Goal: Transaction & Acquisition: Purchase product/service

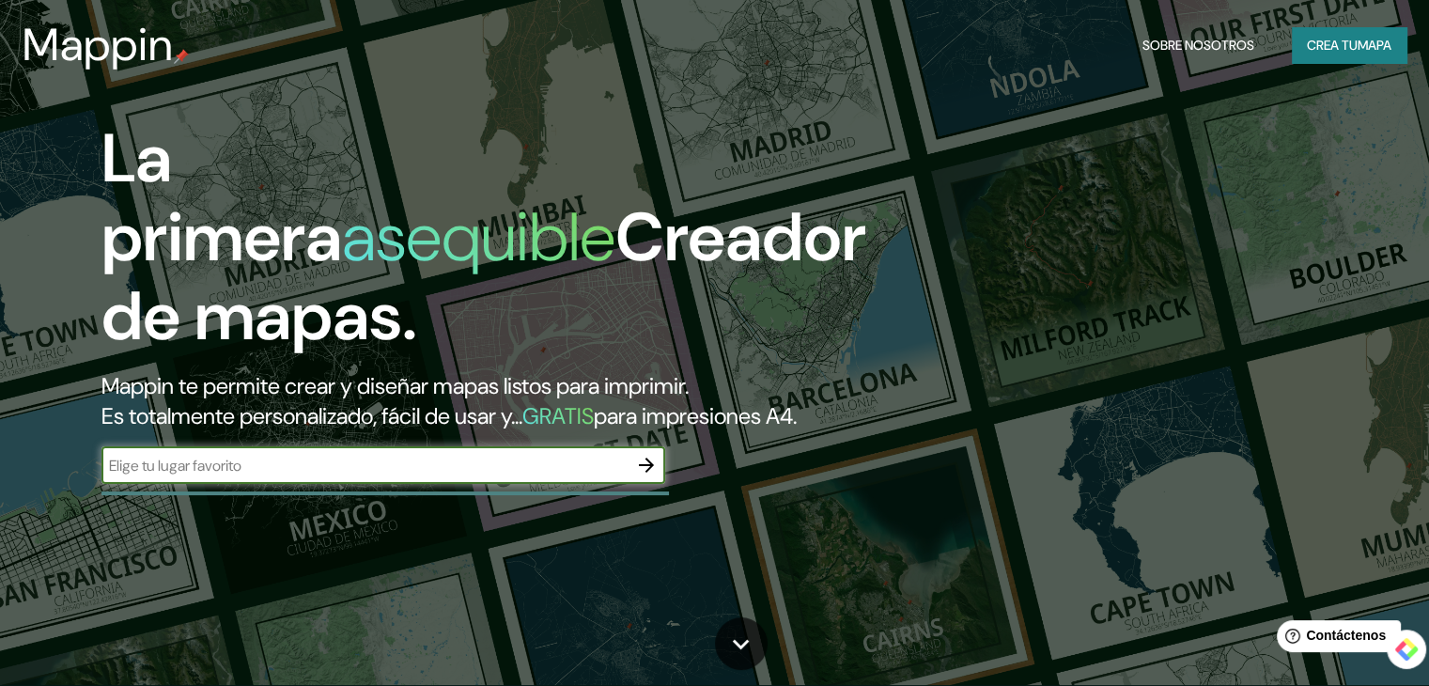
scroll to position [62, 0]
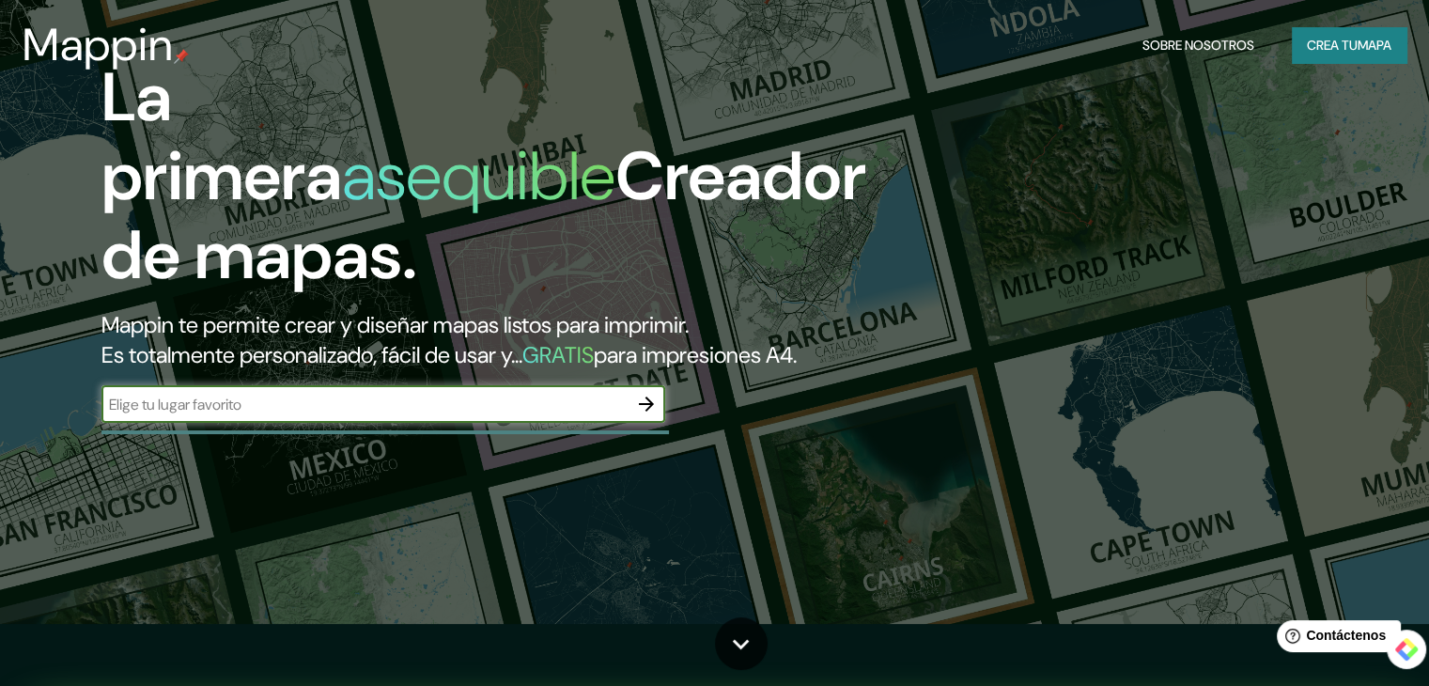
click at [256, 415] on input "text" at bounding box center [364, 405] width 526 height 22
type input "morelia"
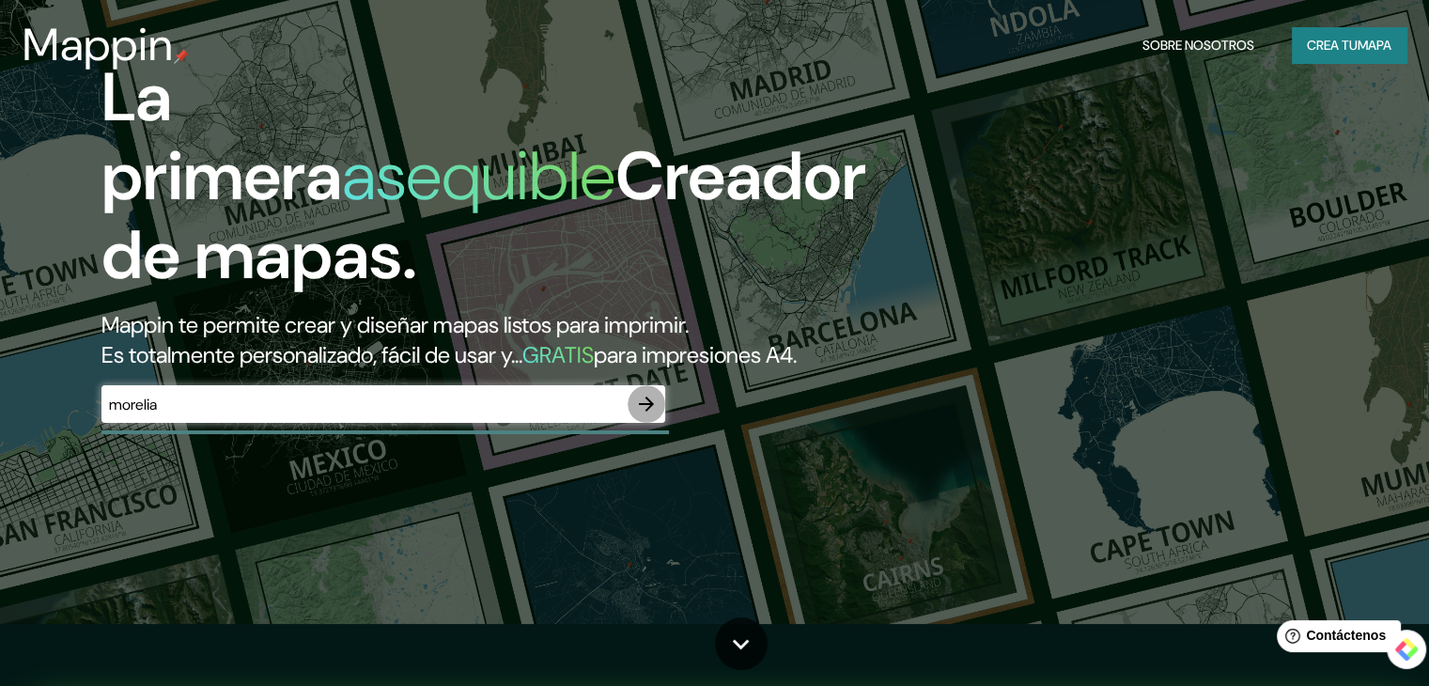
click at [642, 412] on icon "button" at bounding box center [646, 404] width 15 height 15
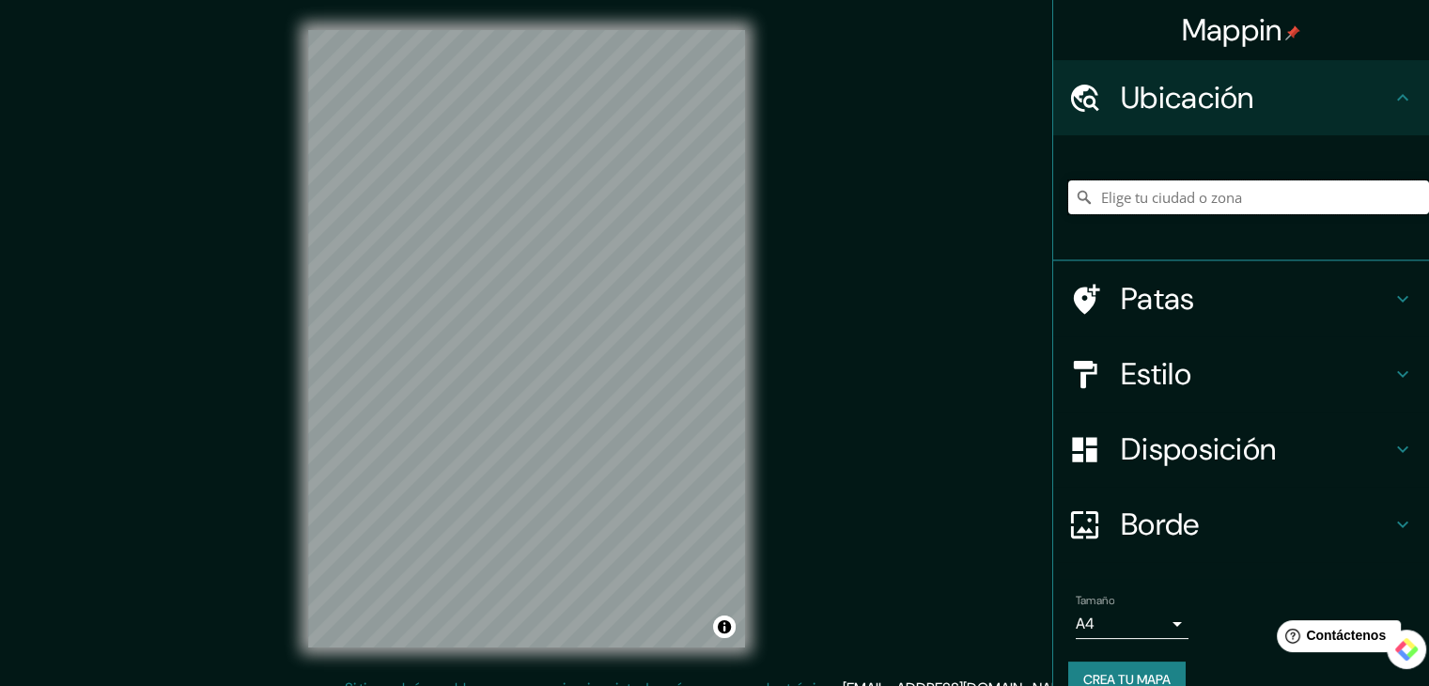
click at [1134, 195] on input "Elige tu ciudad o zona" at bounding box center [1248, 197] width 361 height 34
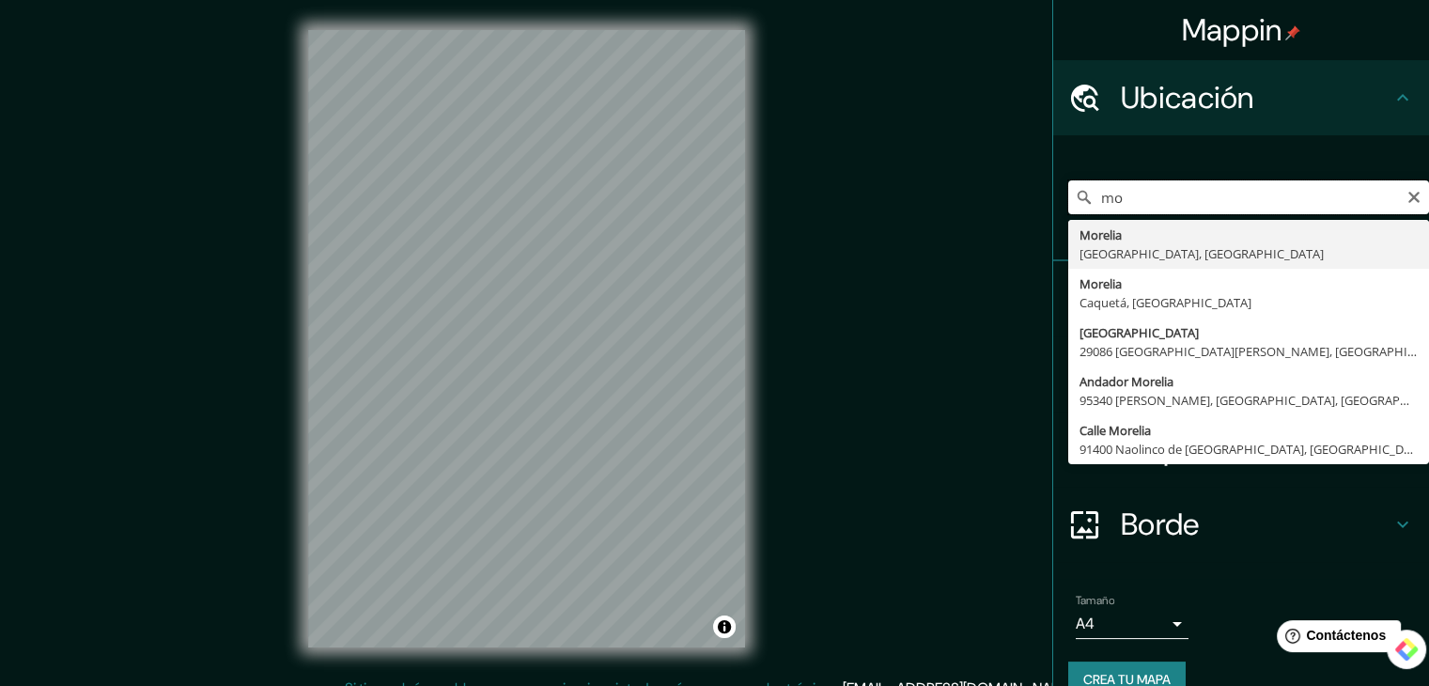
type input "m"
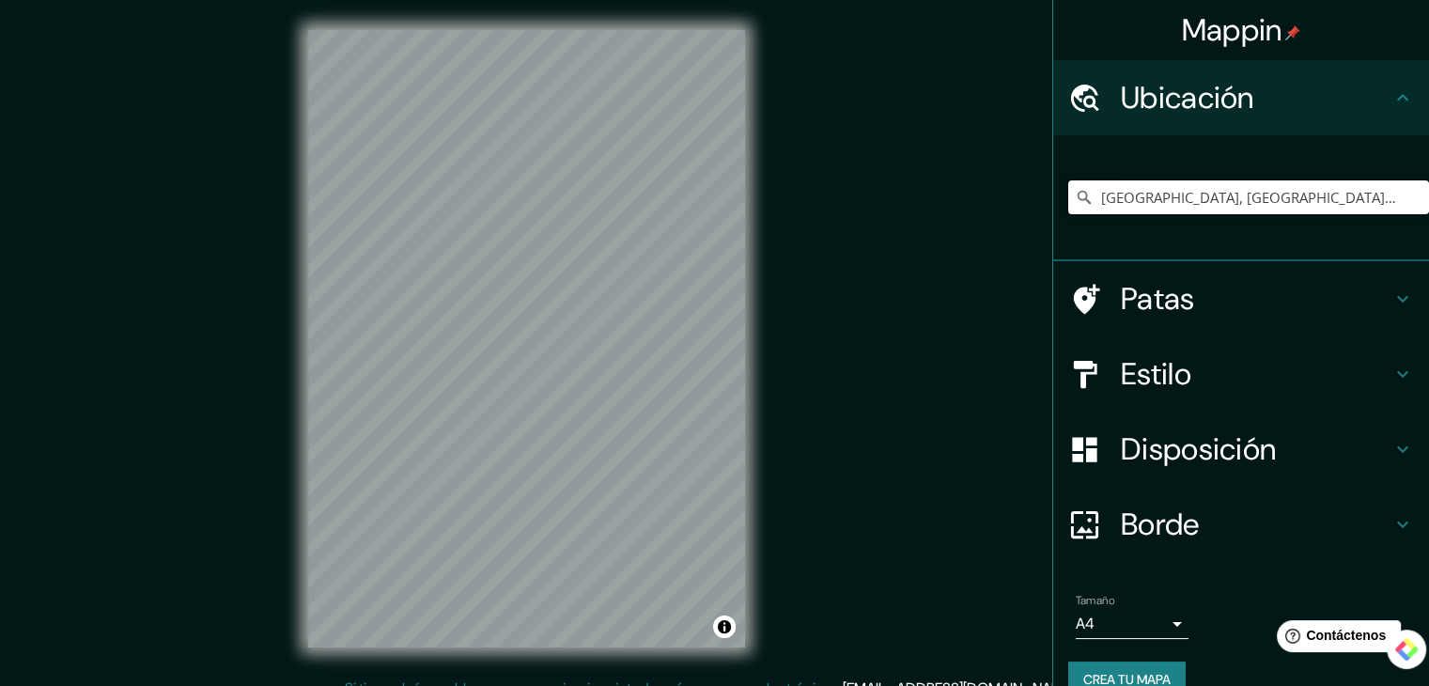
type input "[GEOGRAPHIC_DATA], [GEOGRAPHIC_DATA], [GEOGRAPHIC_DATA]"
click at [1254, 294] on h4 "Patas" at bounding box center [1256, 299] width 271 height 38
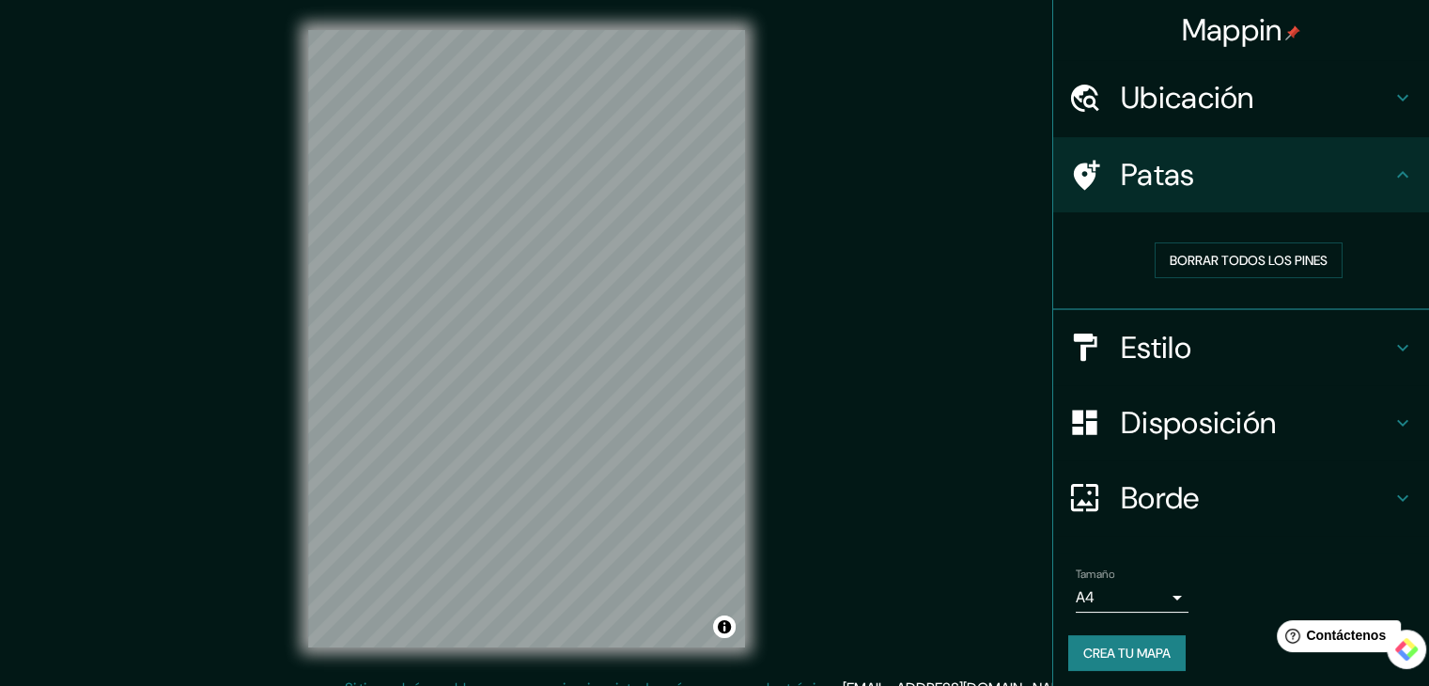
click at [1234, 181] on h4 "Patas" at bounding box center [1256, 175] width 271 height 38
click at [1184, 334] on h4 "Estilo" at bounding box center [1256, 348] width 271 height 38
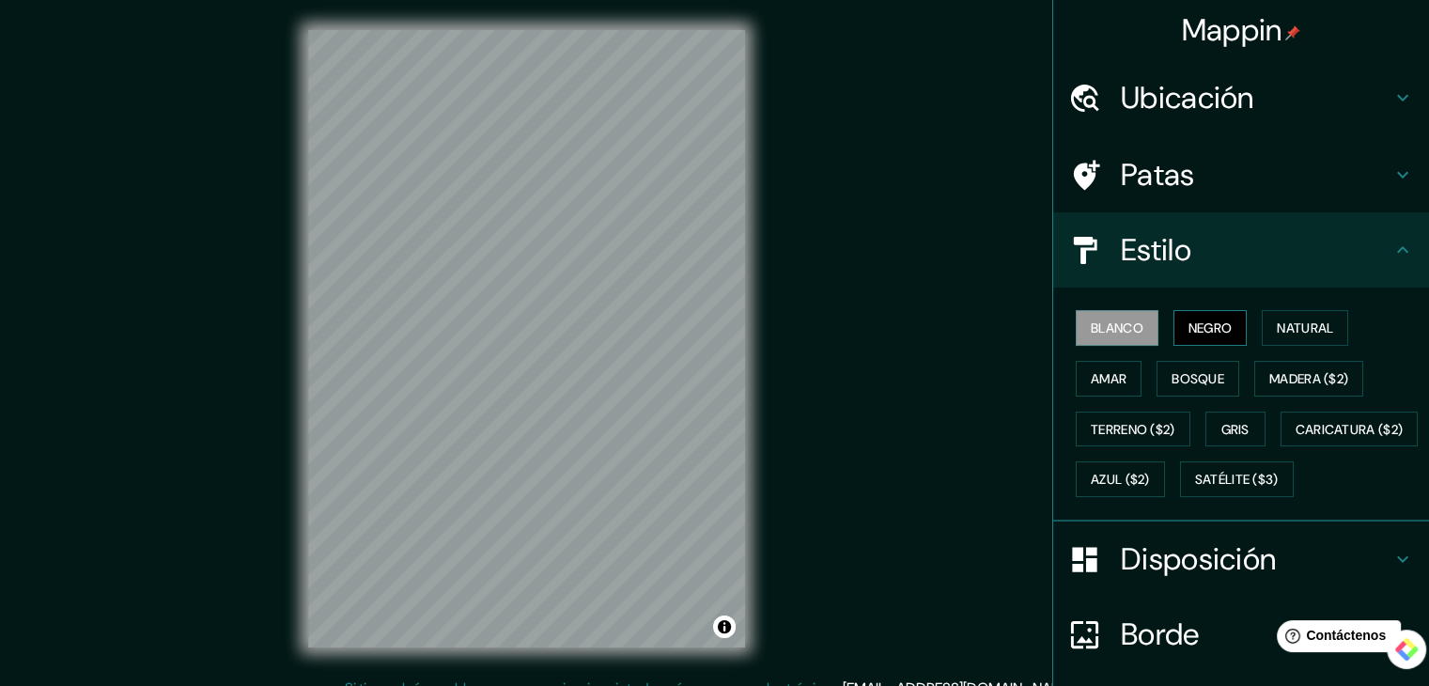
click at [1199, 321] on font "Negro" at bounding box center [1211, 327] width 44 height 17
click at [1277, 328] on font "Natural" at bounding box center [1305, 327] width 56 height 17
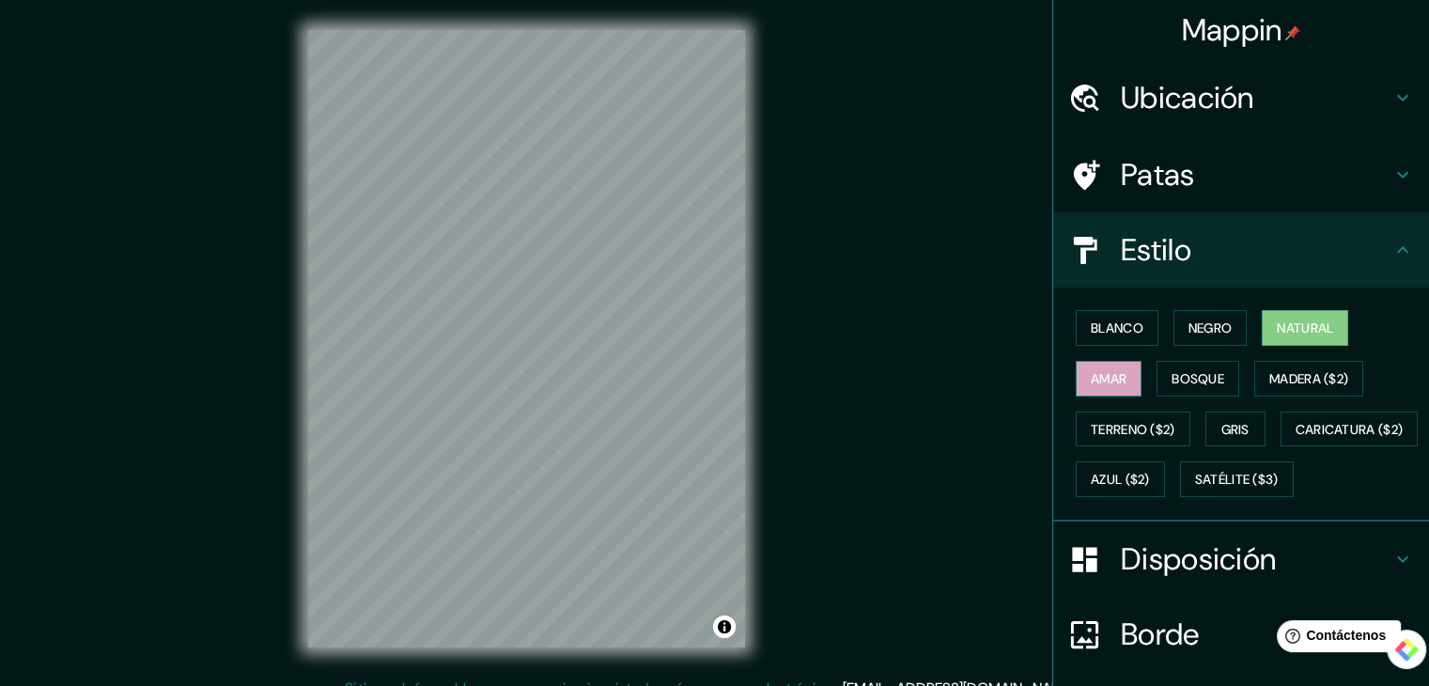
click at [1098, 377] on font "Amar" at bounding box center [1109, 378] width 36 height 17
click at [1172, 374] on font "Bosque" at bounding box center [1198, 378] width 53 height 17
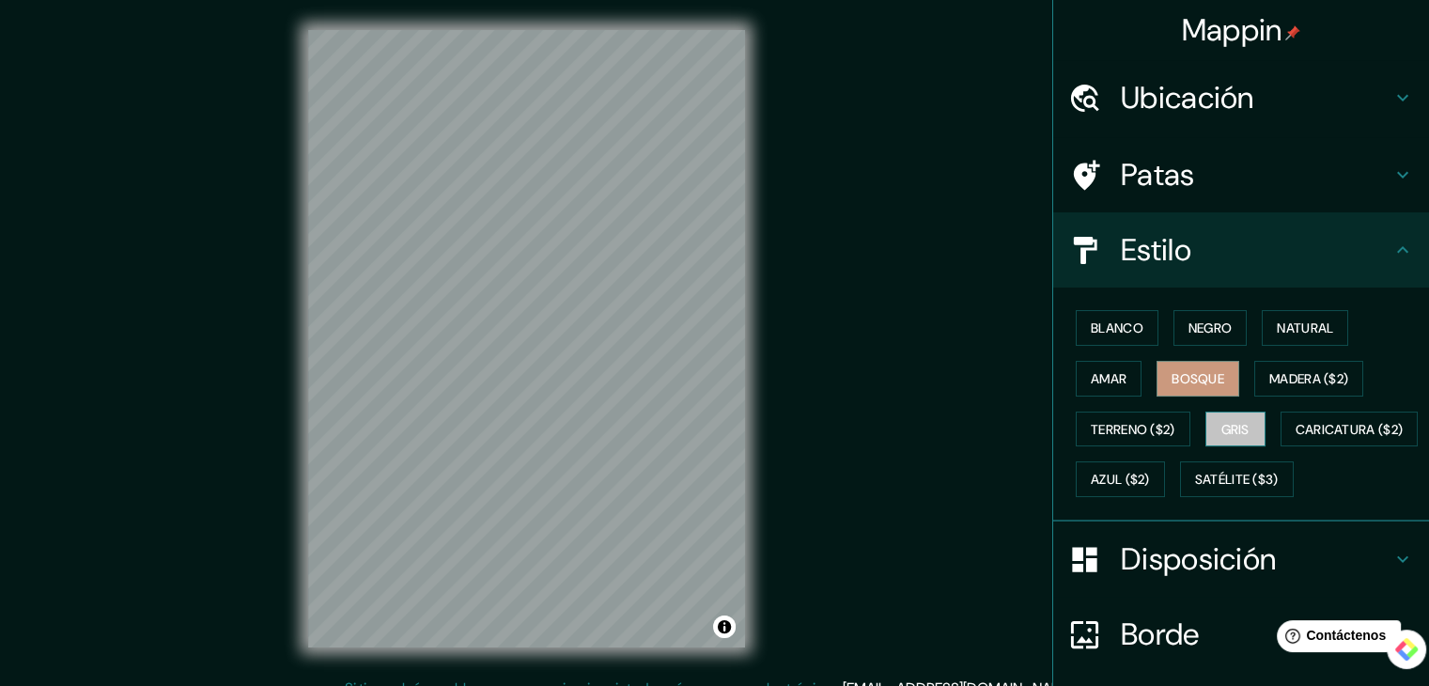
click at [1223, 427] on font "Gris" at bounding box center [1236, 429] width 28 height 17
click at [1126, 401] on div "Blanco Negro Natural Amar Bosque Madera ($2) Terreno ($2) Gris Caricatura ($2) …" at bounding box center [1248, 404] width 361 height 202
click at [1105, 374] on font "Amar" at bounding box center [1109, 378] width 36 height 17
click at [1181, 377] on font "Bosque" at bounding box center [1198, 378] width 53 height 17
click at [1290, 328] on font "Natural" at bounding box center [1305, 327] width 56 height 17
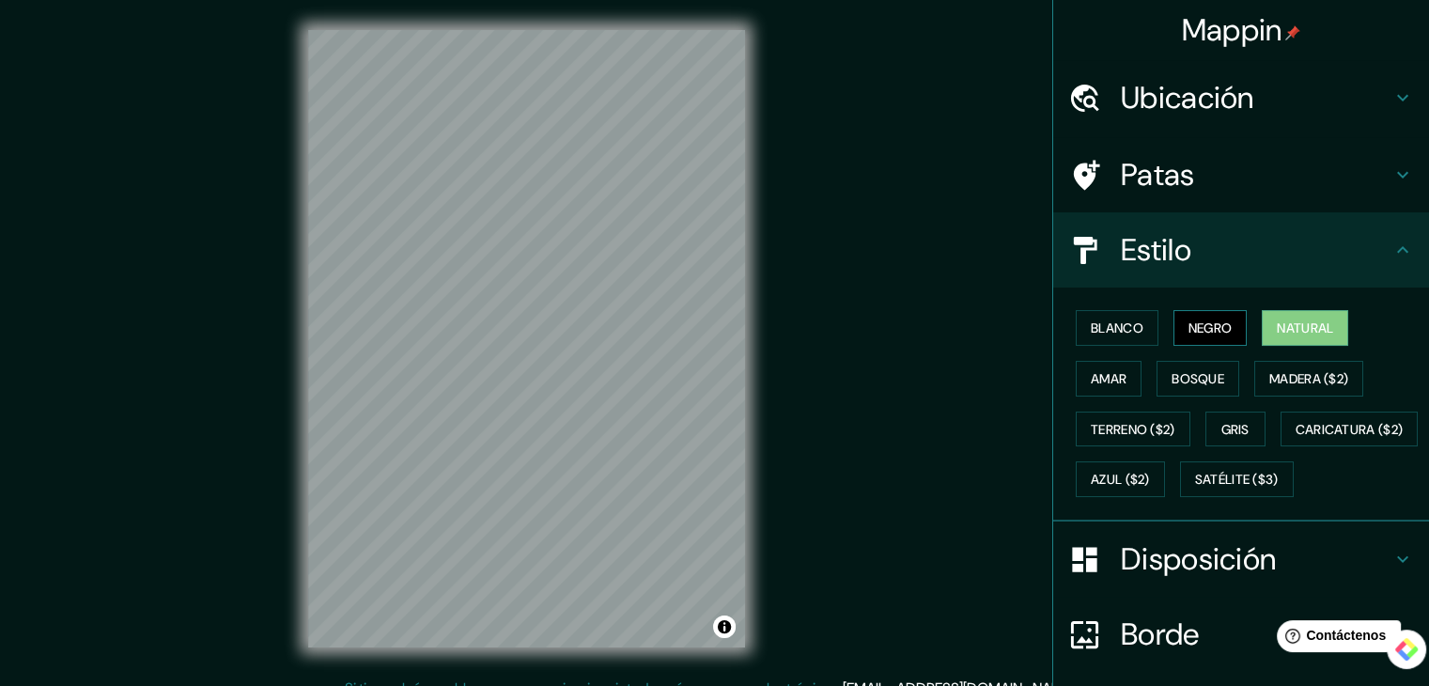
click at [1209, 328] on font "Negro" at bounding box center [1211, 327] width 44 height 17
click at [1141, 330] on button "Blanco" at bounding box center [1117, 328] width 83 height 36
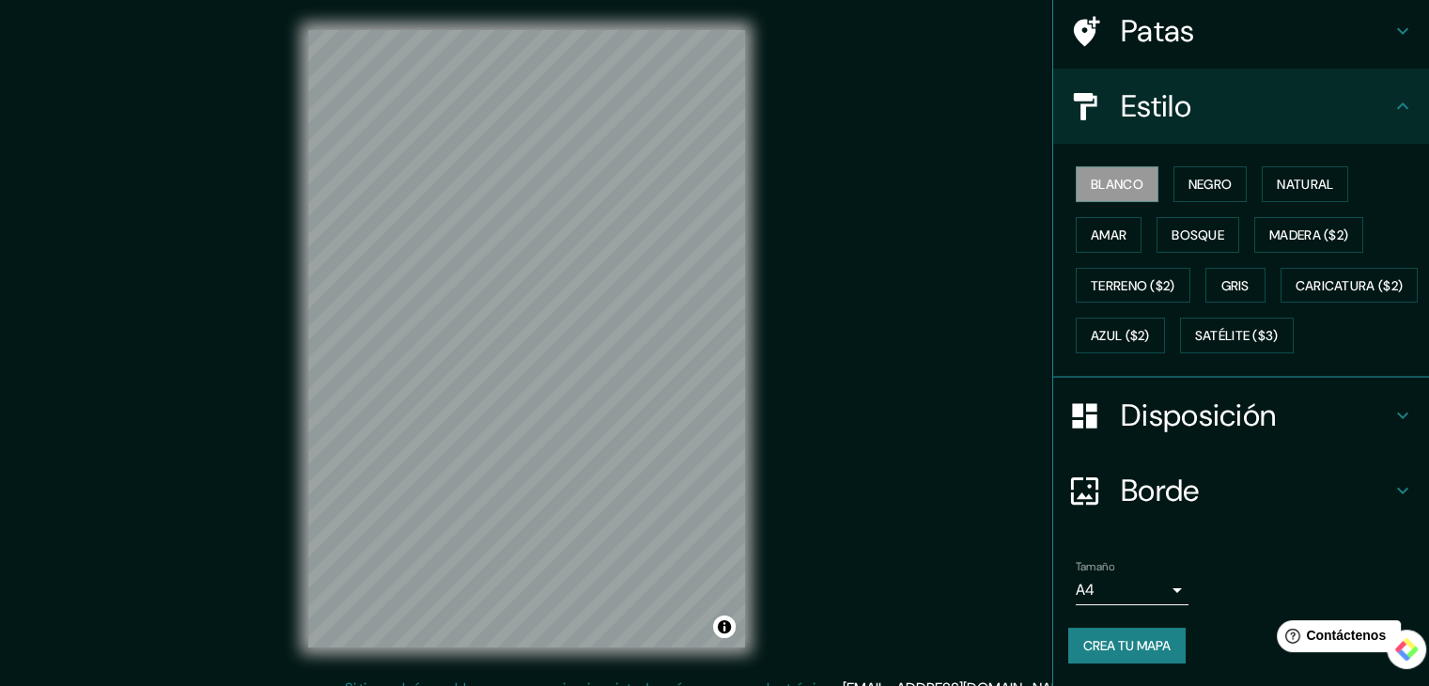
click at [1233, 414] on font "Disposición" at bounding box center [1198, 415] width 155 height 39
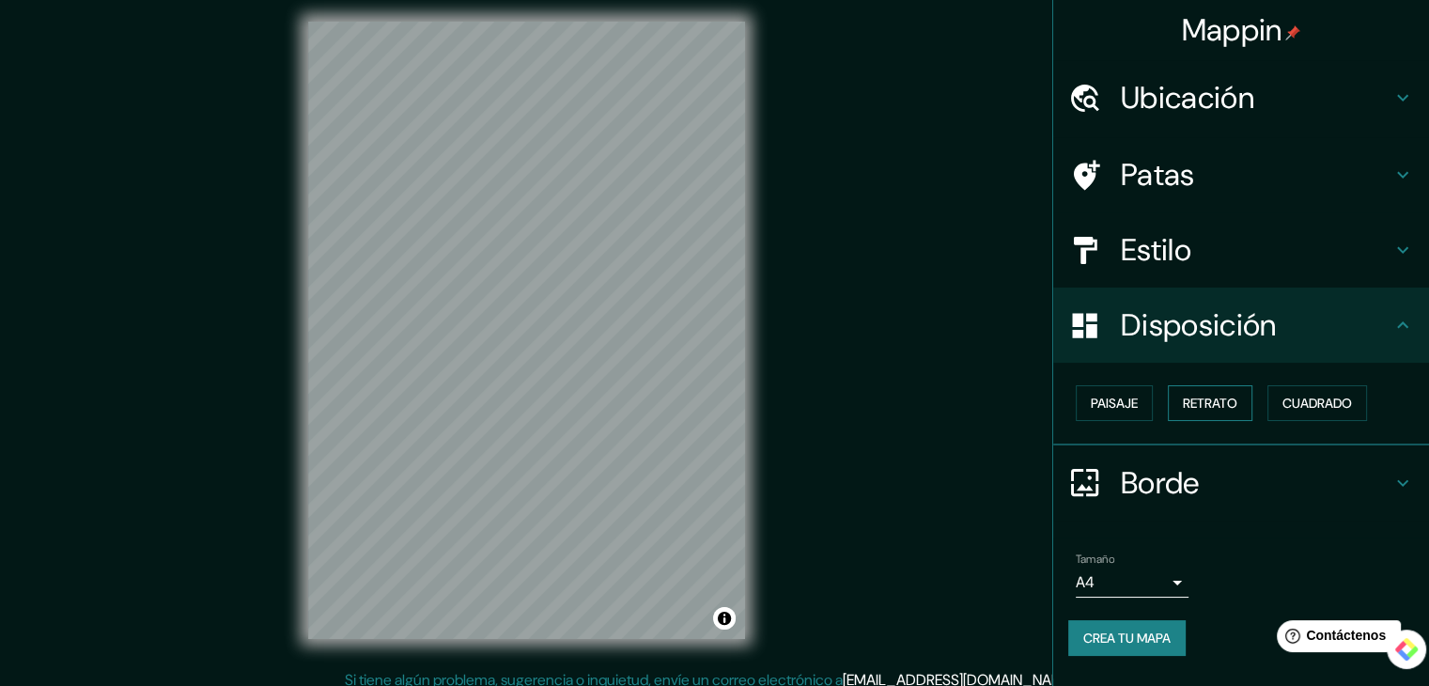
scroll to position [22, 0]
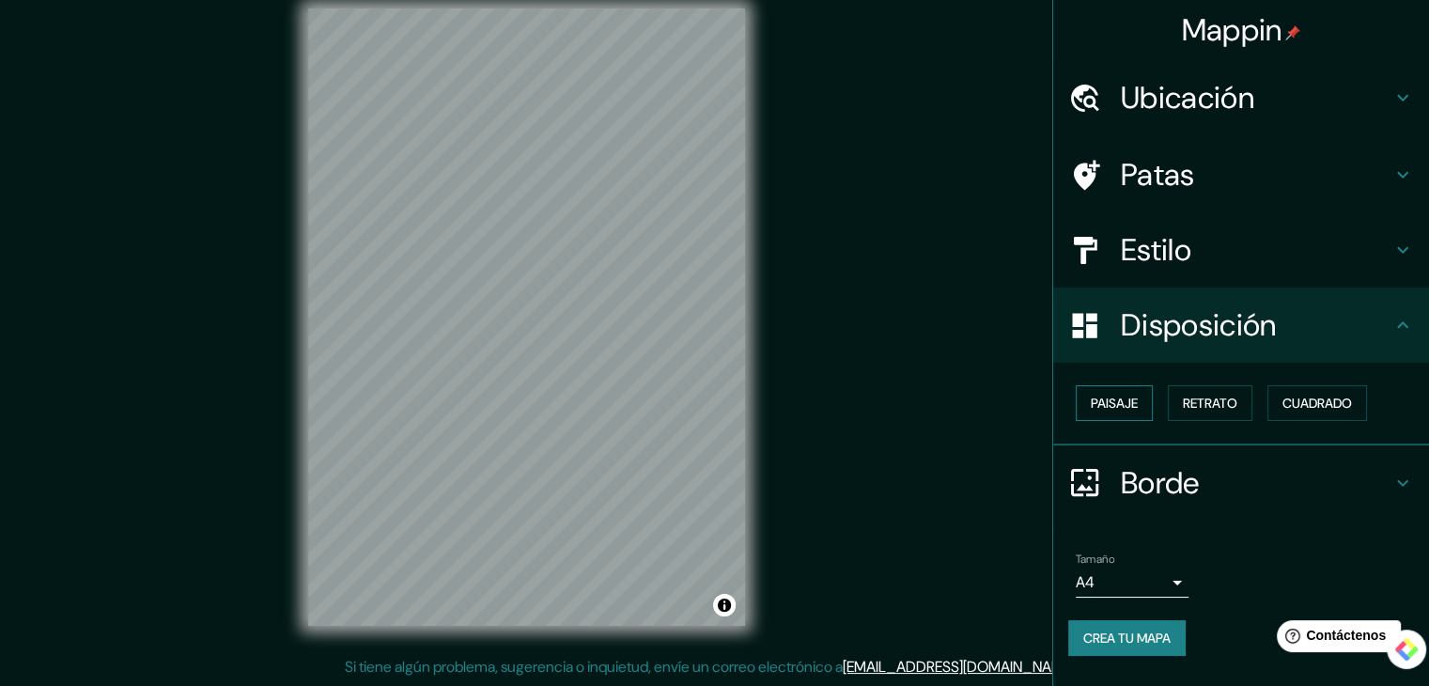
click at [1125, 397] on font "Paisaje" at bounding box center [1114, 403] width 47 height 17
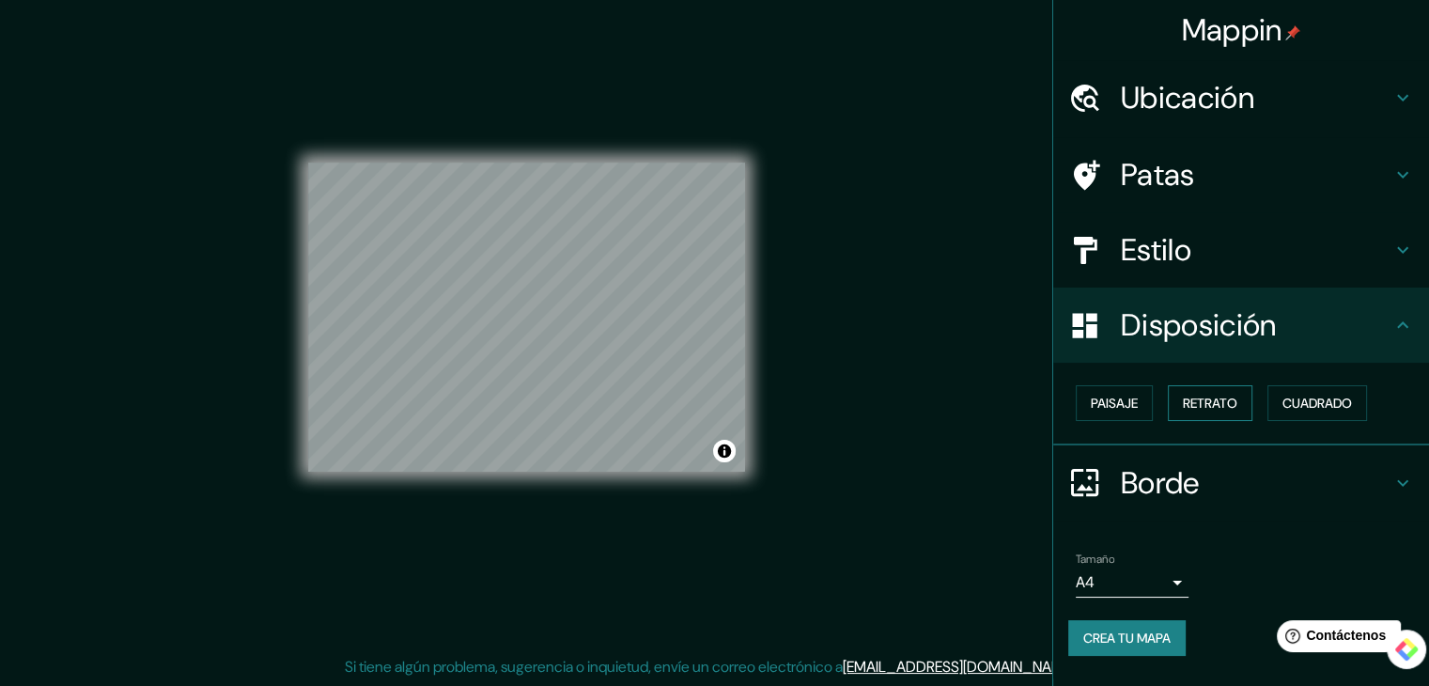
click at [1216, 404] on font "Retrato" at bounding box center [1210, 403] width 55 height 17
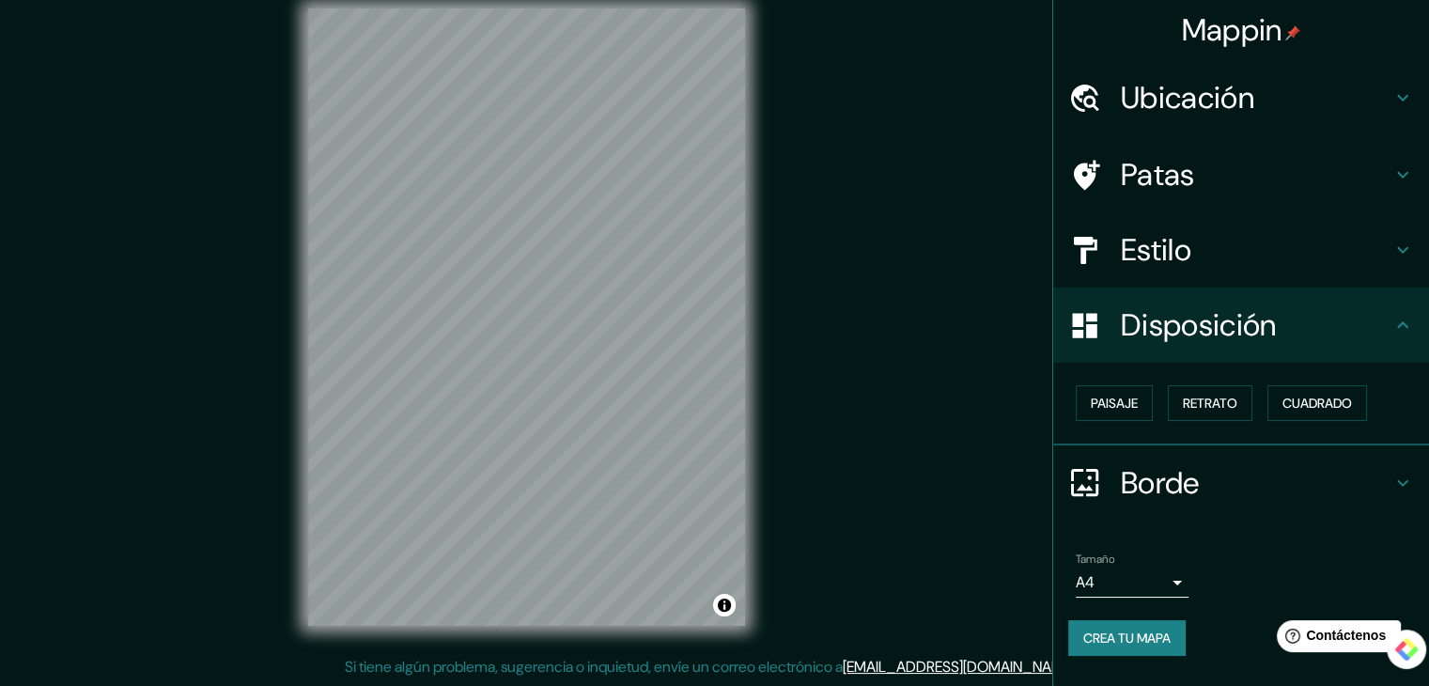
click at [1205, 482] on h4 "Borde" at bounding box center [1256, 483] width 271 height 38
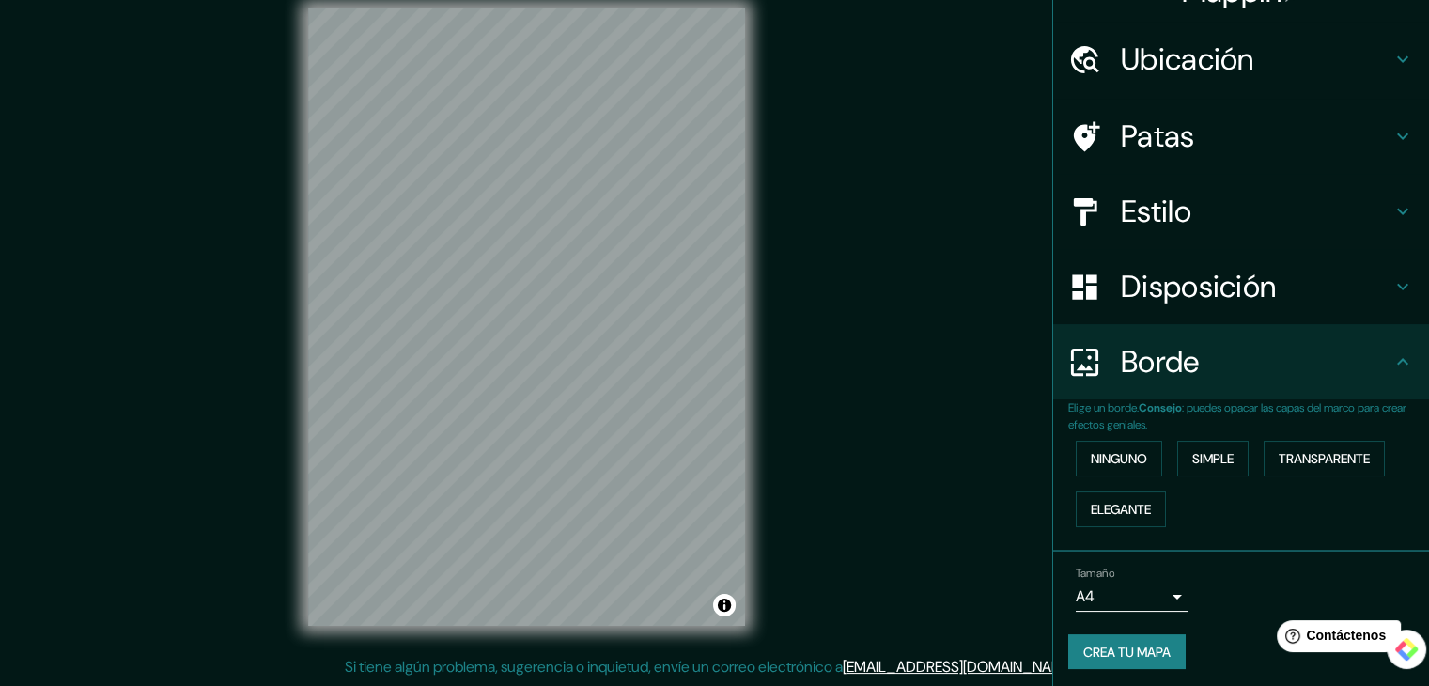
scroll to position [42, 0]
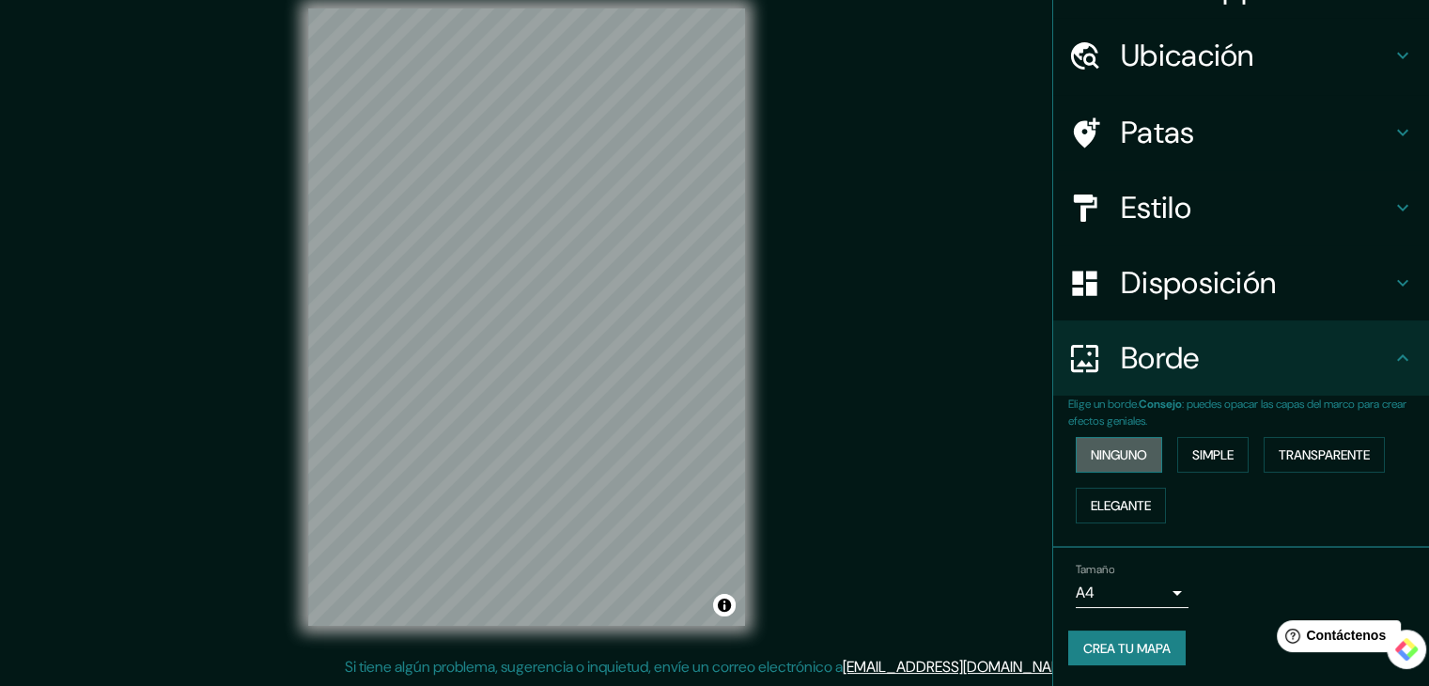
click at [1128, 446] on font "Ninguno" at bounding box center [1119, 454] width 56 height 17
click at [1150, 584] on body "Mappin Ubicación [GEOGRAPHIC_DATA], [GEOGRAPHIC_DATA], [GEOGRAPHIC_DATA] [GEOGR…" at bounding box center [714, 321] width 1429 height 686
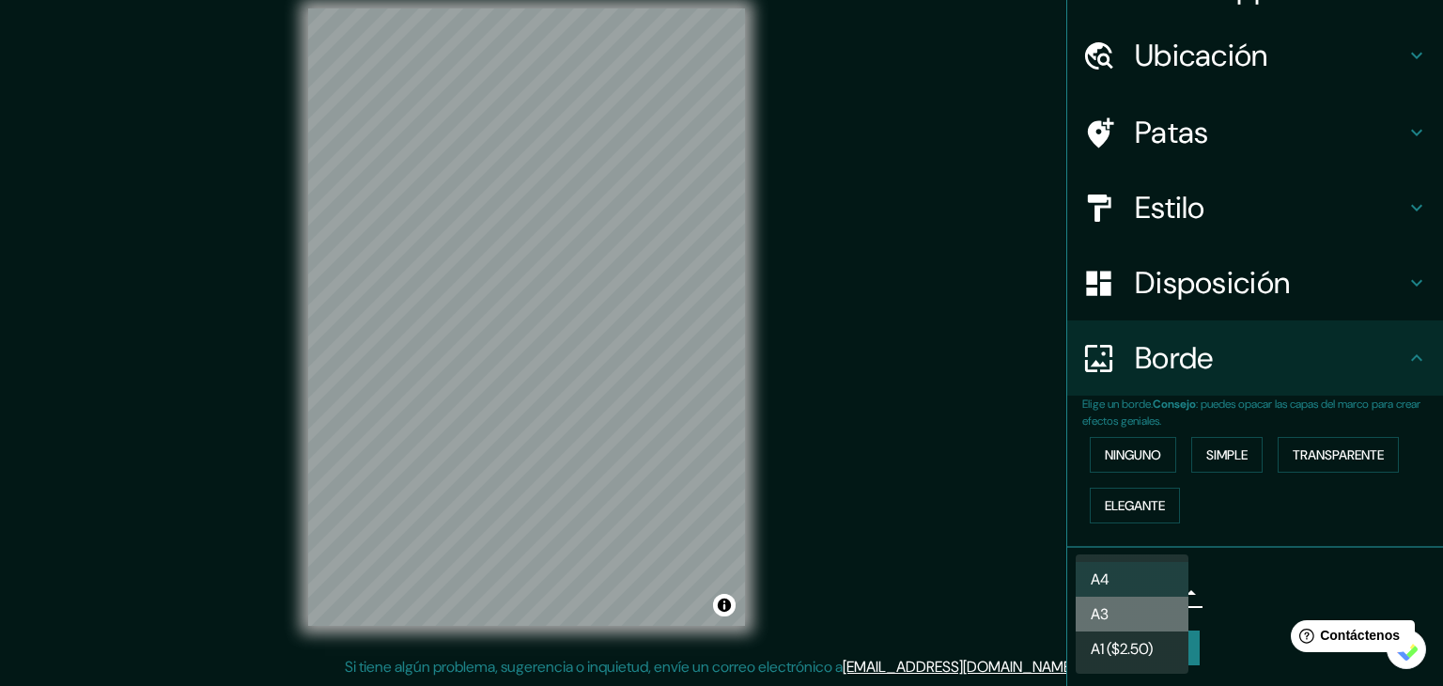
click at [1139, 623] on li "A3" at bounding box center [1132, 614] width 113 height 35
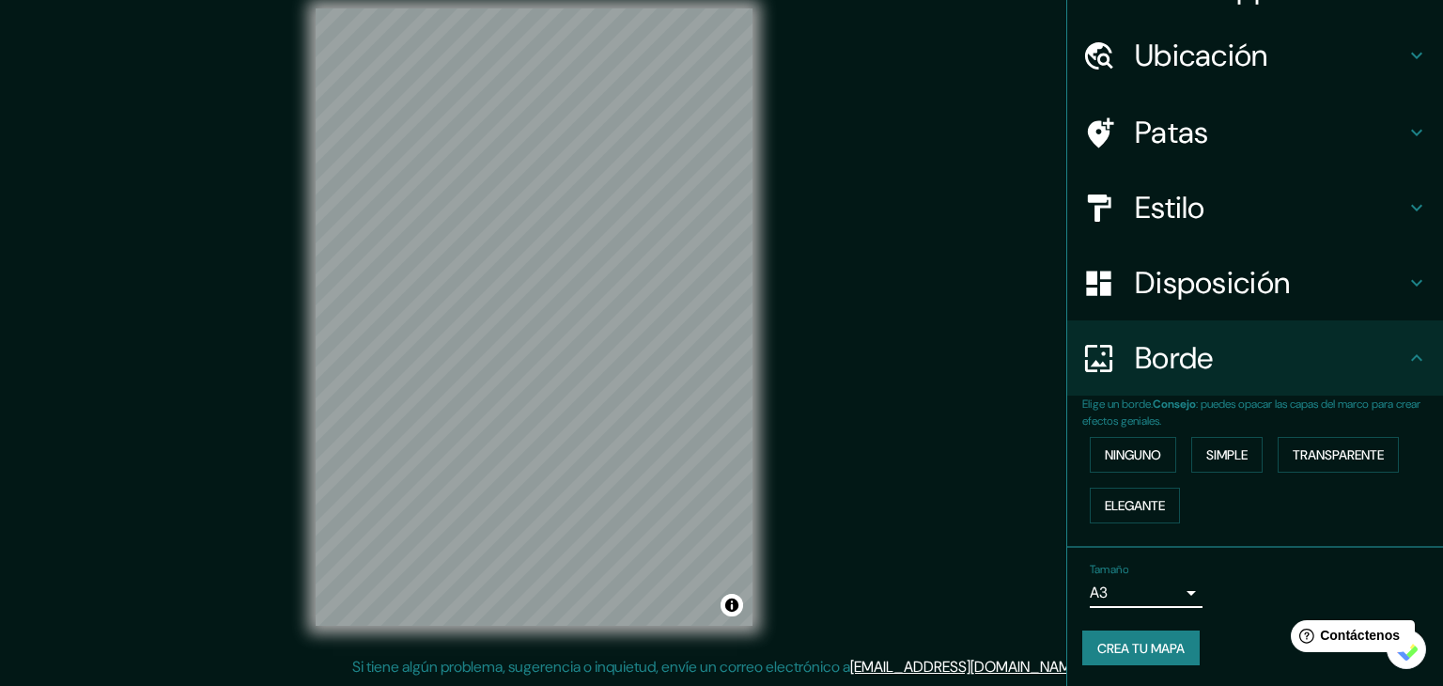
click at [1139, 580] on body "Mappin Ubicación [GEOGRAPHIC_DATA], [GEOGRAPHIC_DATA], [GEOGRAPHIC_DATA] [GEOGR…" at bounding box center [721, 321] width 1443 height 686
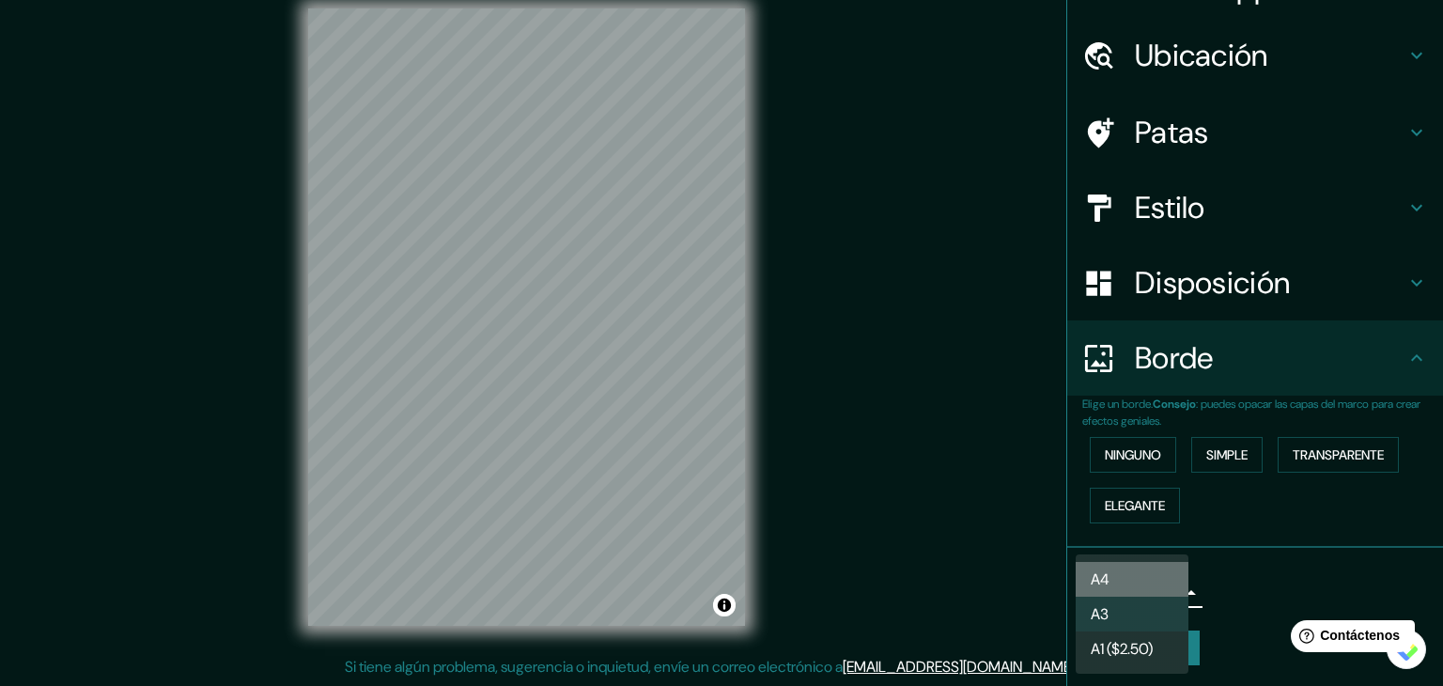
click at [1132, 579] on li "A4" at bounding box center [1132, 579] width 113 height 35
type input "single"
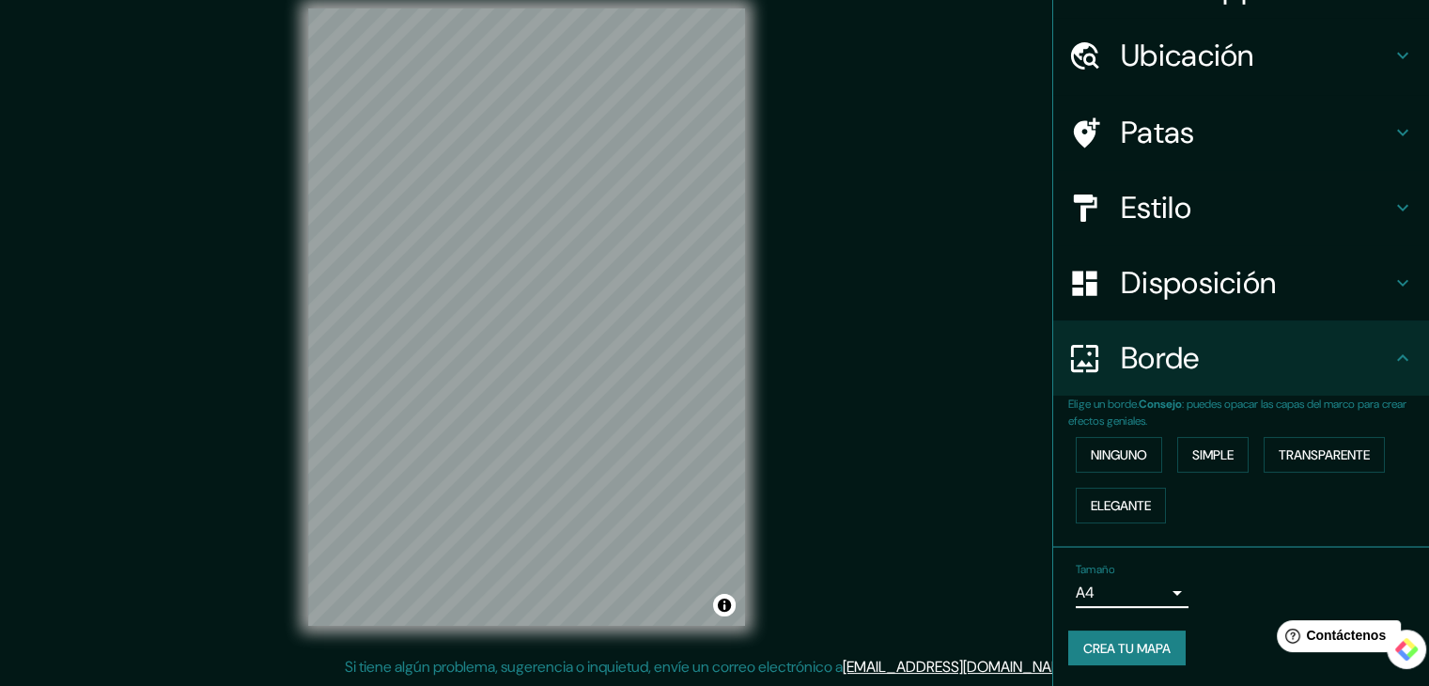
click at [1123, 645] on font "Crea tu mapa" at bounding box center [1126, 648] width 87 height 17
click at [1129, 641] on font "Crea tu mapa" at bounding box center [1126, 648] width 87 height 17
click at [726, 608] on button "Activar o desactivar atribución" at bounding box center [724, 605] width 23 height 23
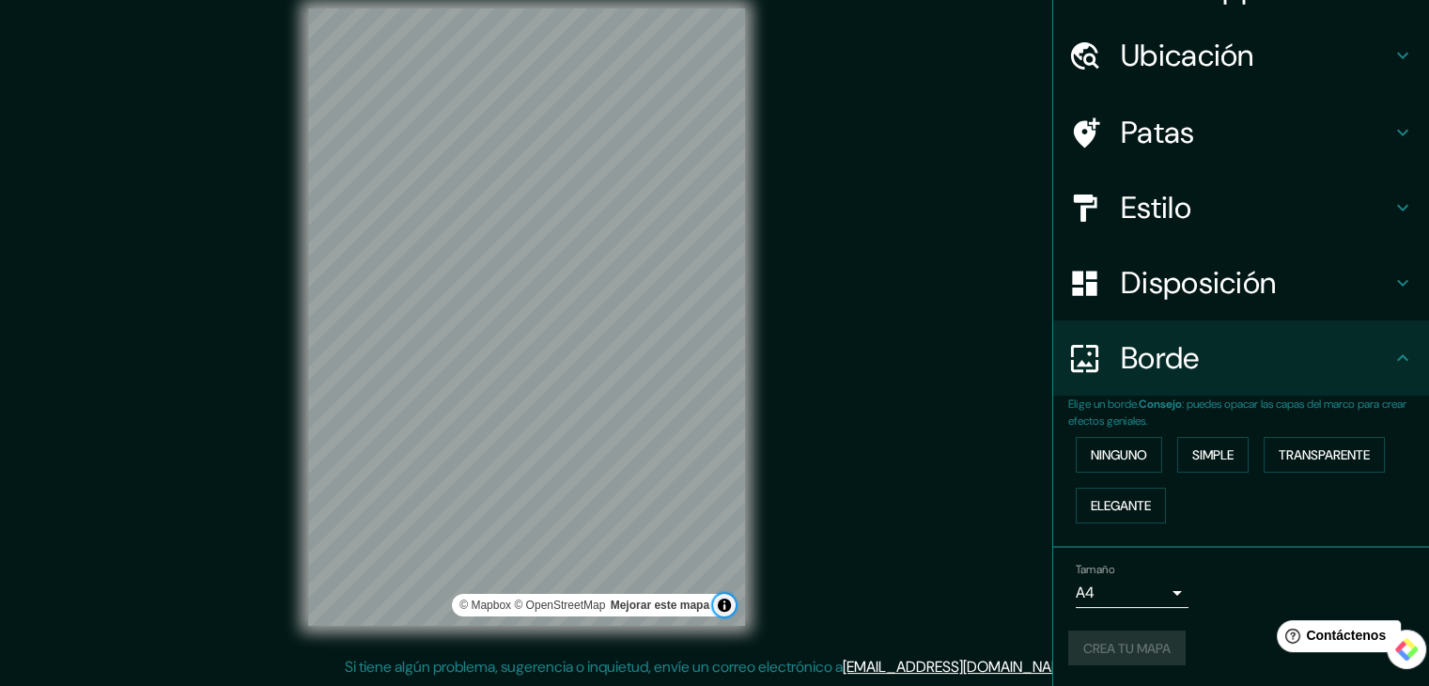
click at [726, 608] on button "Activar o desactivar atribución" at bounding box center [724, 605] width 23 height 23
click at [1402, 642] on html "Help Contáctenos" at bounding box center [1335, 632] width 147 height 39
click at [1368, 639] on font "Contáctenos" at bounding box center [1346, 636] width 83 height 16
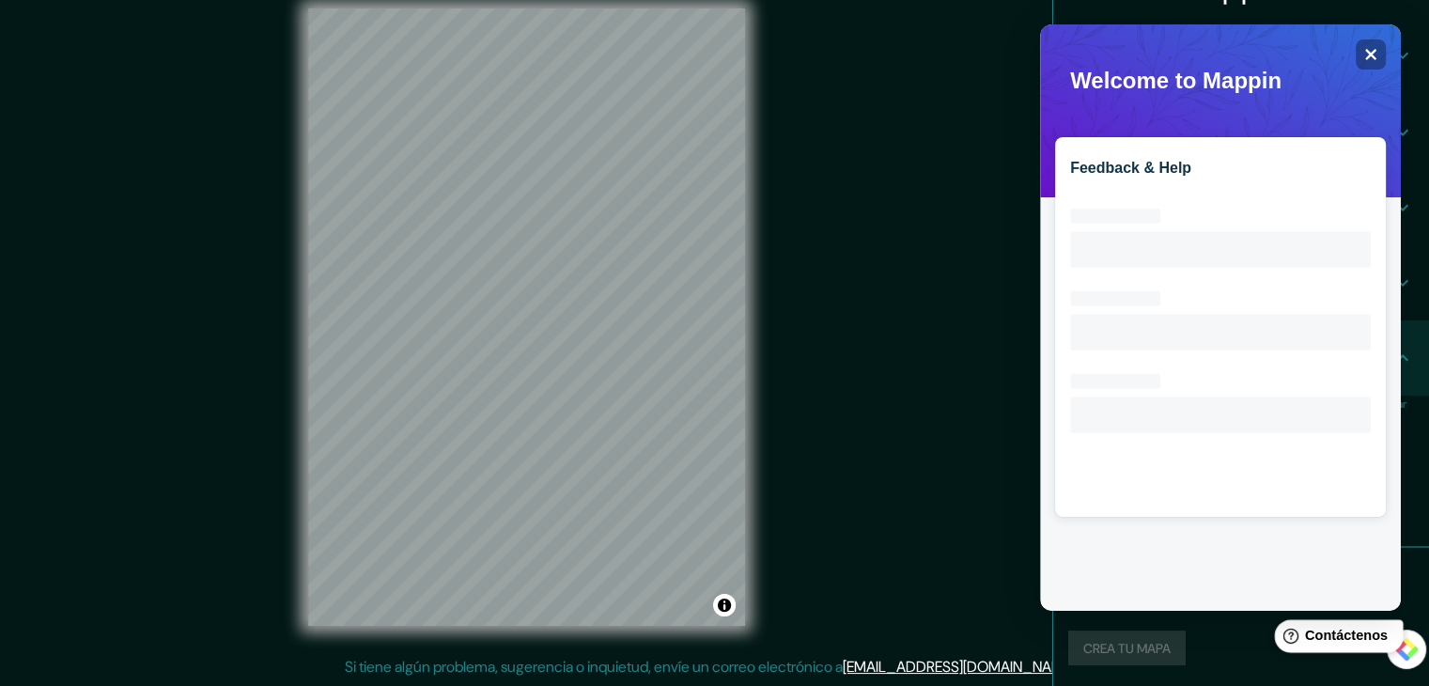
scroll to position [0, 0]
